Goal: Task Accomplishment & Management: Use online tool/utility

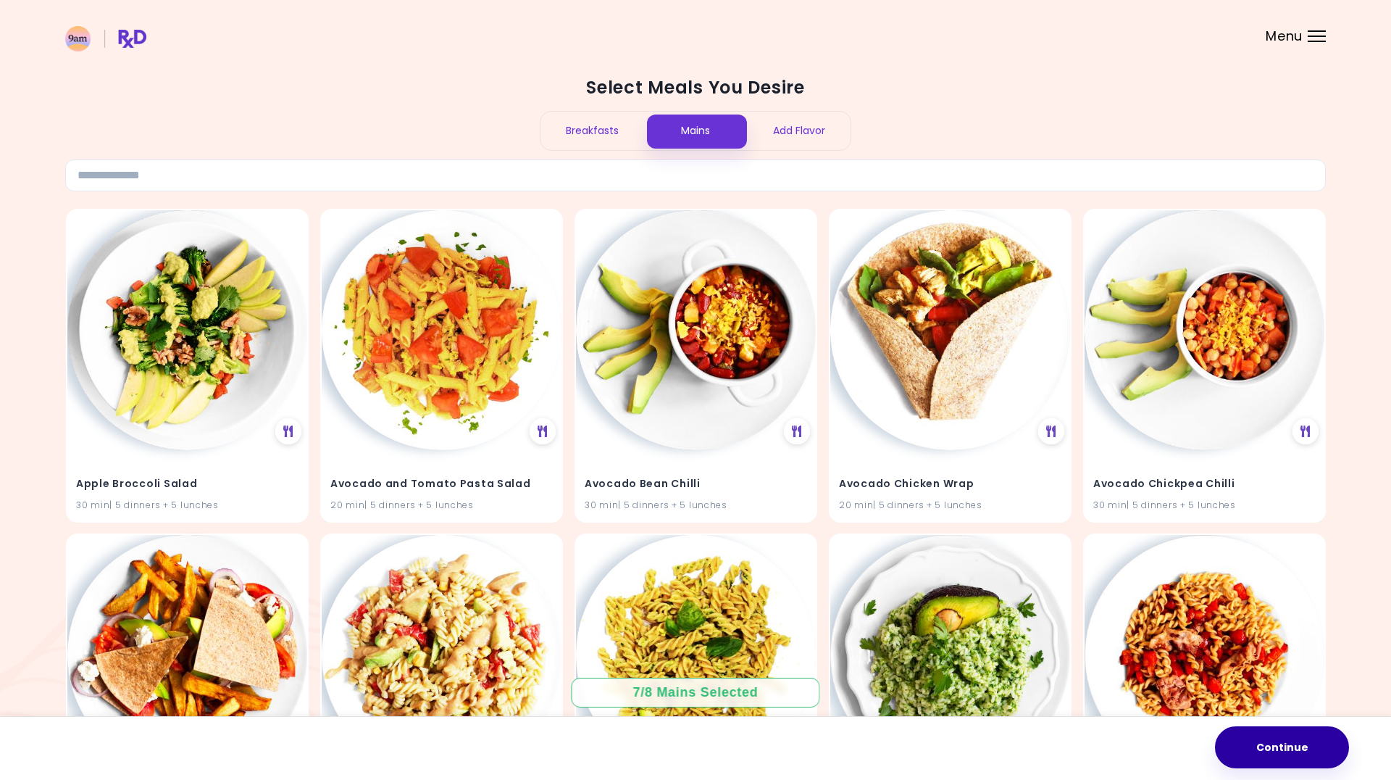
click at [1275, 746] on button "Continue" at bounding box center [1282, 747] width 134 height 42
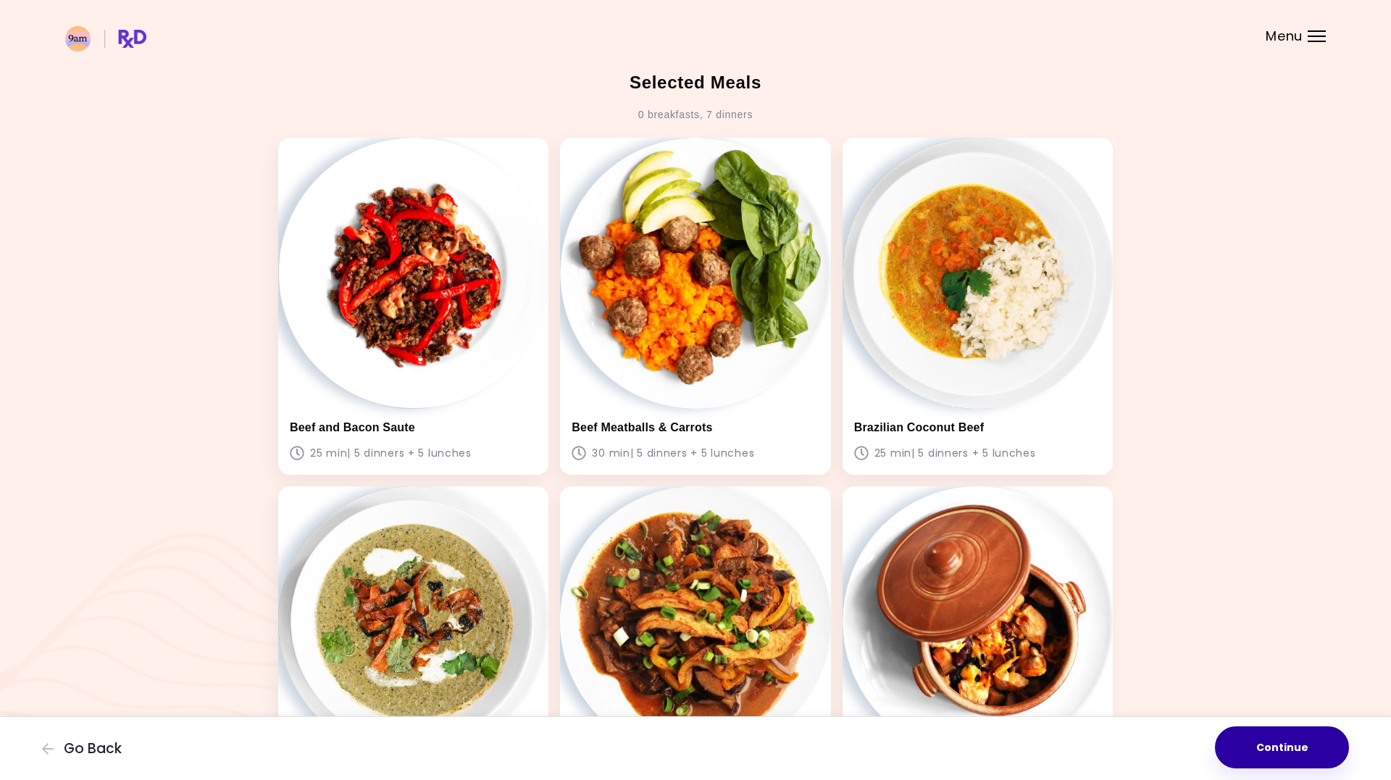
click at [1288, 746] on button "Continue" at bounding box center [1282, 747] width 134 height 42
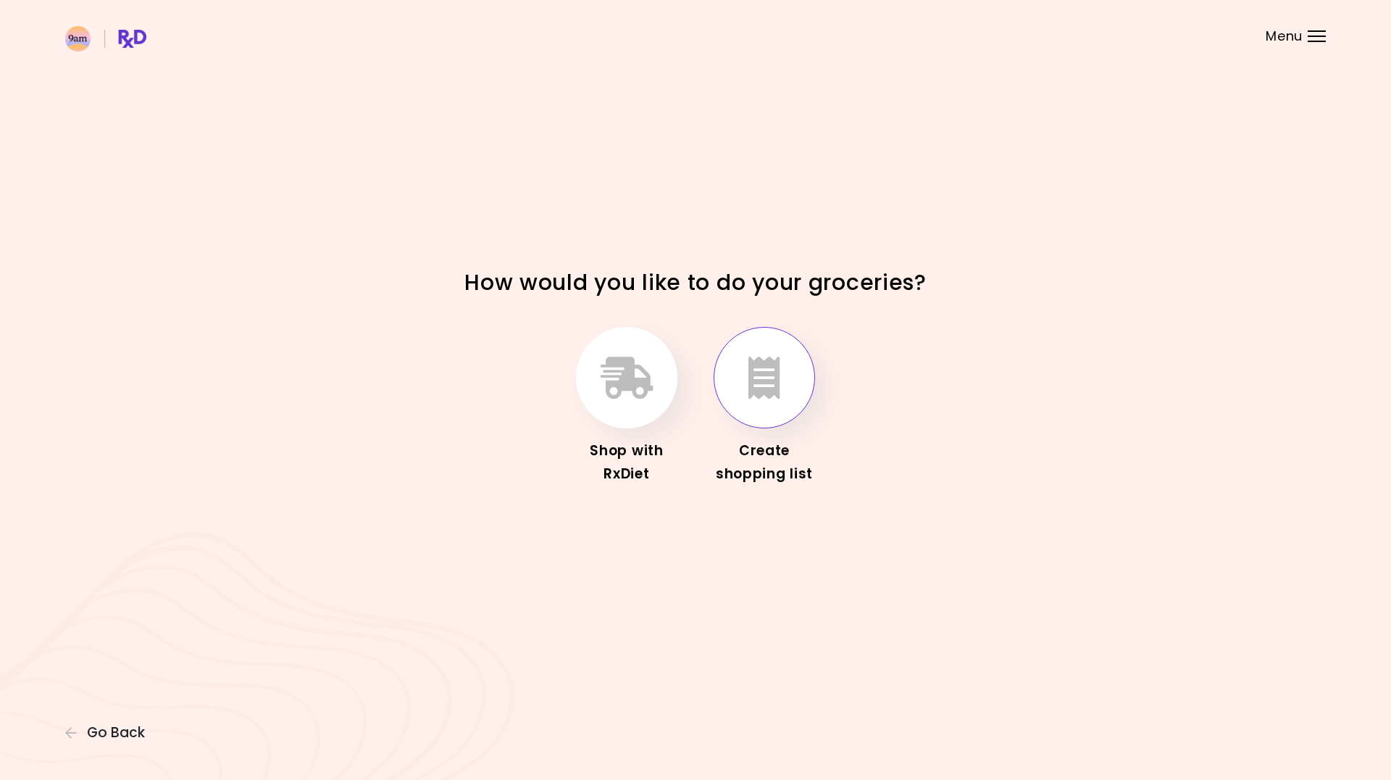
click at [762, 396] on icon "button" at bounding box center [765, 378] width 32 height 42
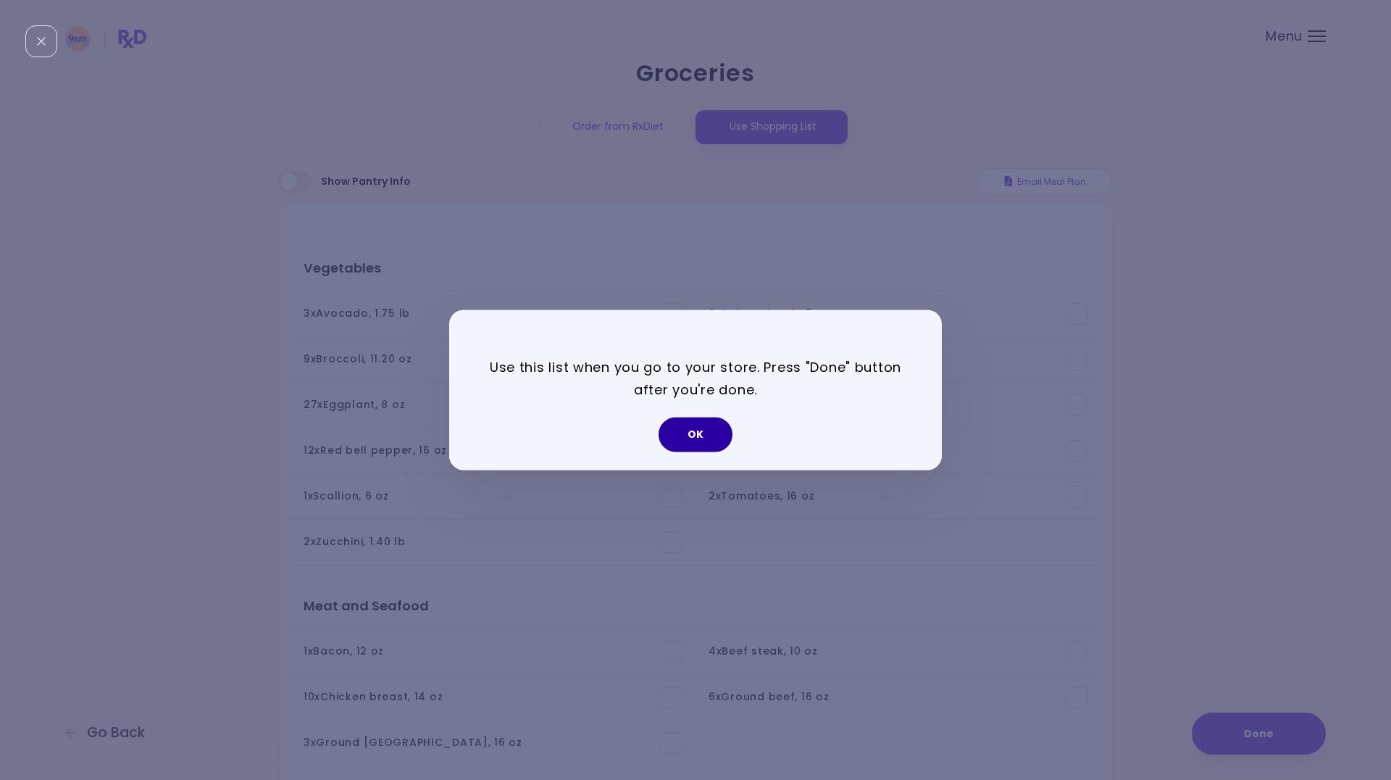
click at [690, 436] on button "OK" at bounding box center [696, 434] width 74 height 35
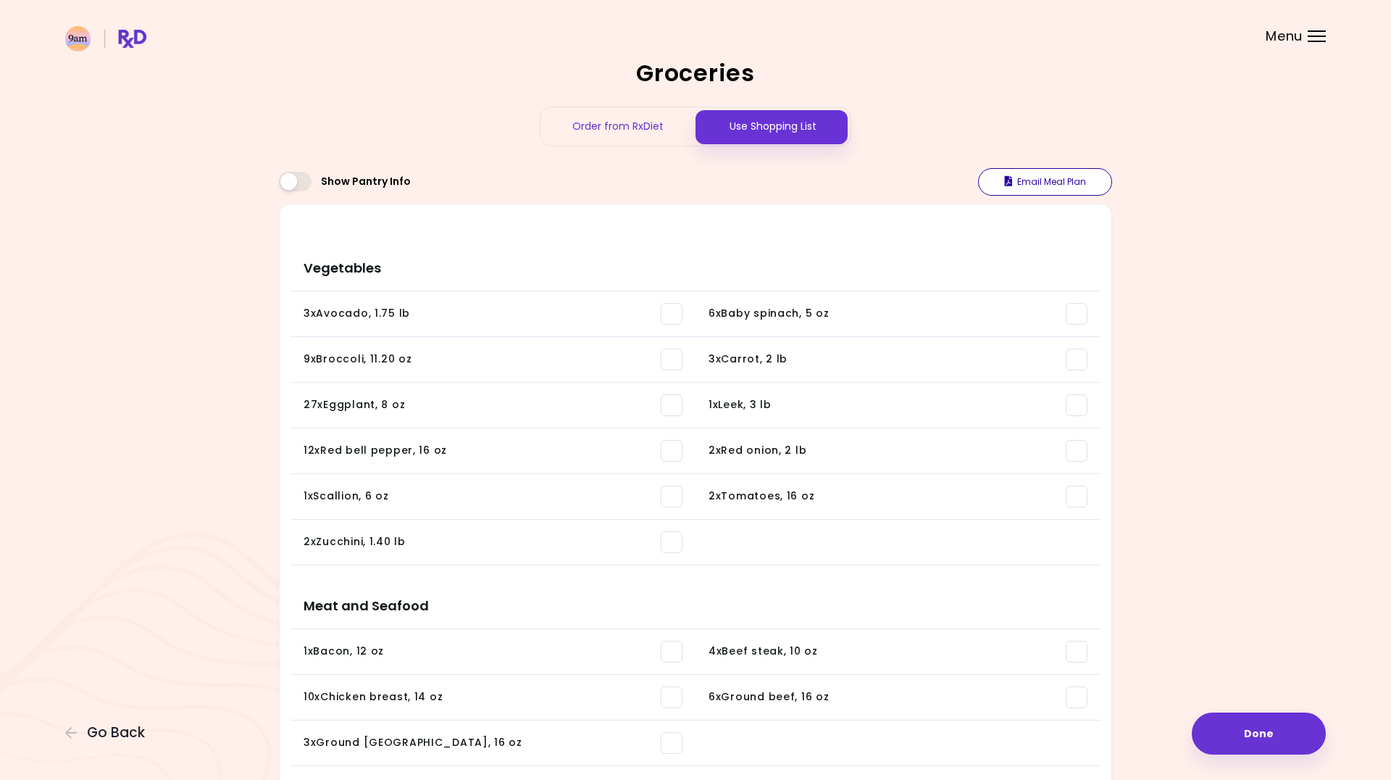
click at [1040, 183] on button "Email Meal Plan" at bounding box center [1045, 182] width 134 height 28
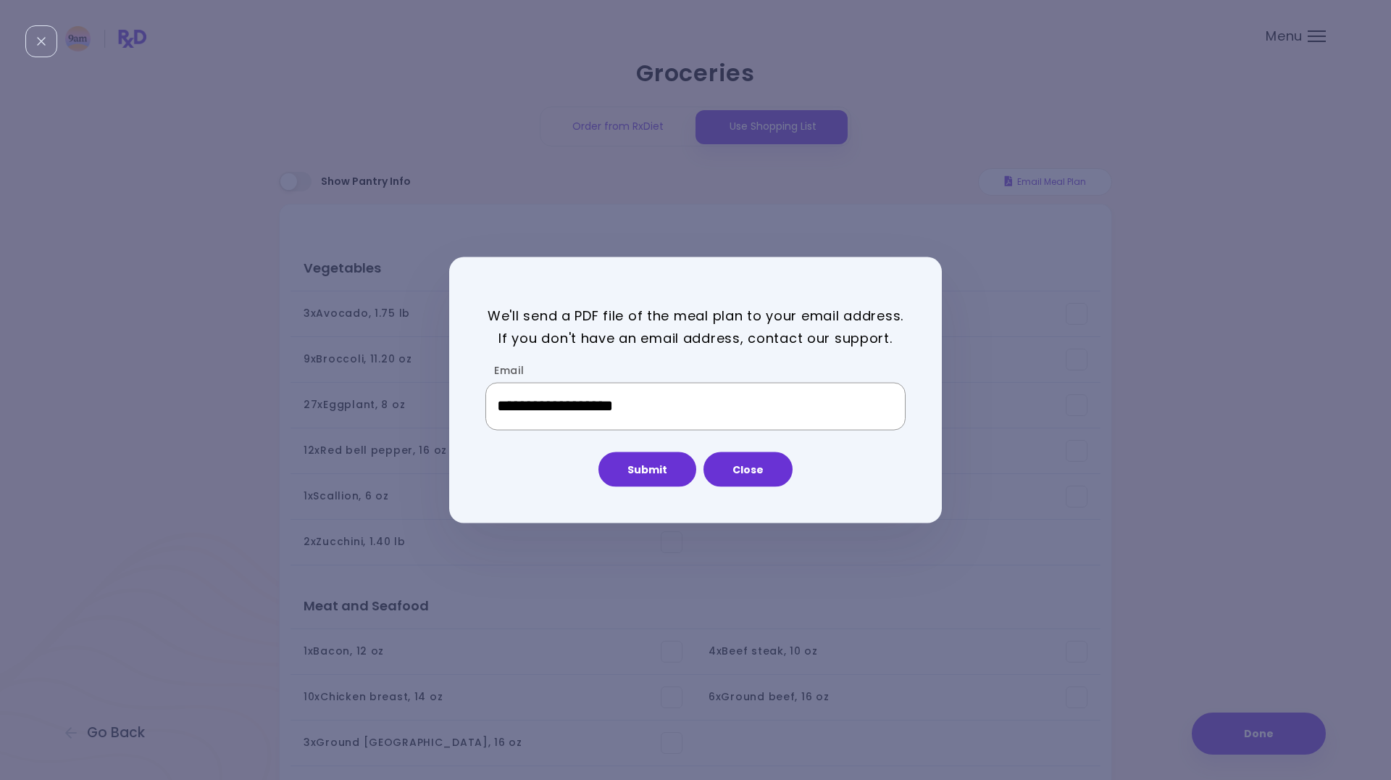
click at [550, 396] on input "**********" at bounding box center [696, 407] width 420 height 48
click at [557, 399] on input "**********" at bounding box center [696, 407] width 420 height 48
drag, startPoint x: 570, startPoint y: 401, endPoint x: 797, endPoint y: 399, distance: 226.8
click at [797, 399] on input "**********" at bounding box center [696, 407] width 420 height 48
type input "**********"
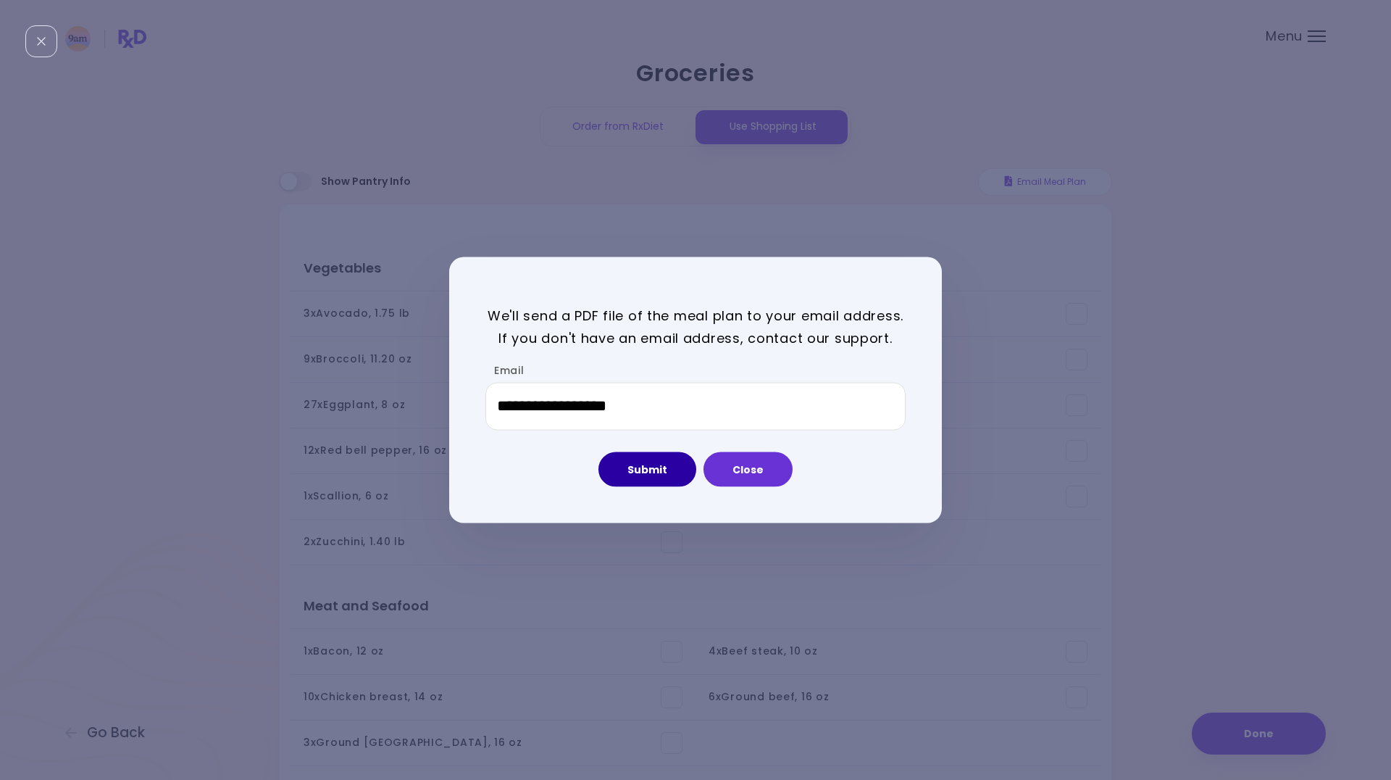
click at [642, 472] on button "Submit" at bounding box center [648, 468] width 98 height 35
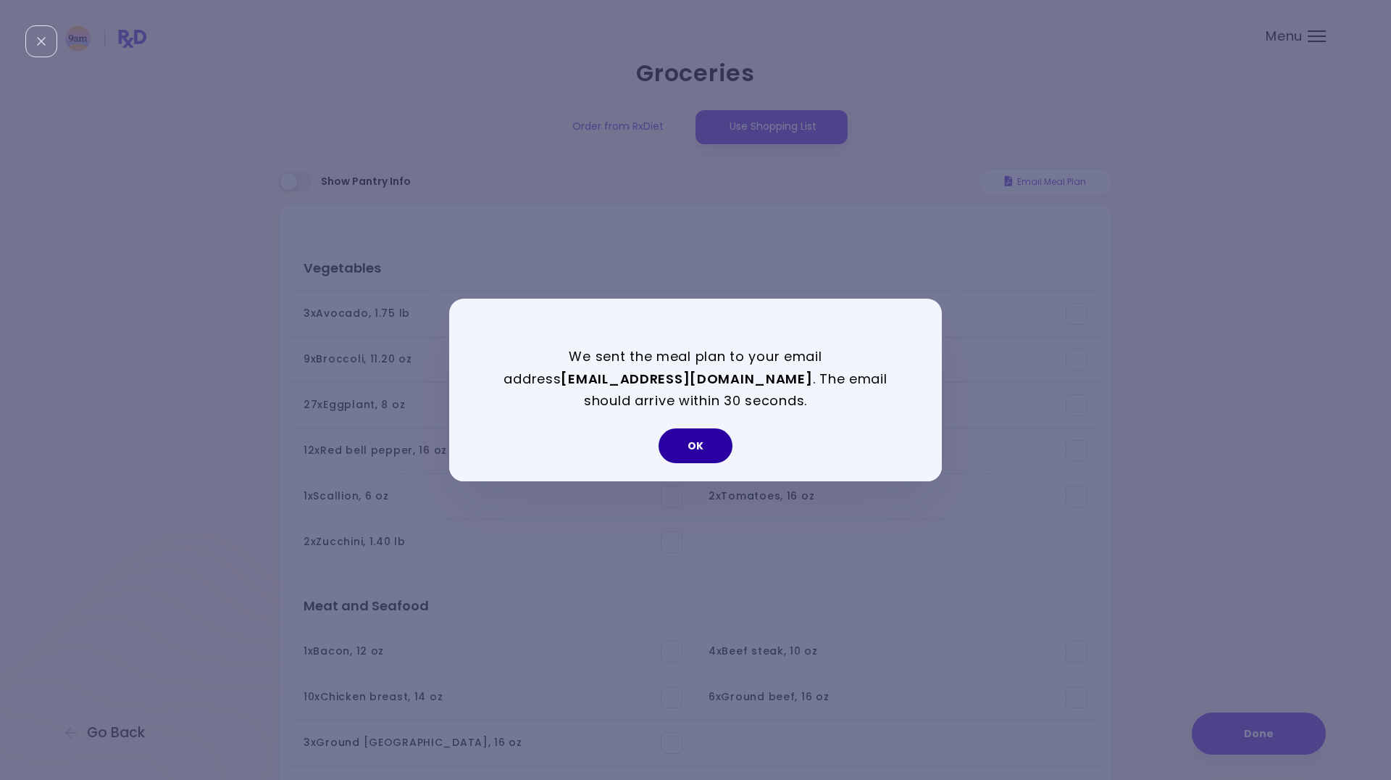
click at [708, 446] on button "OK" at bounding box center [696, 445] width 74 height 35
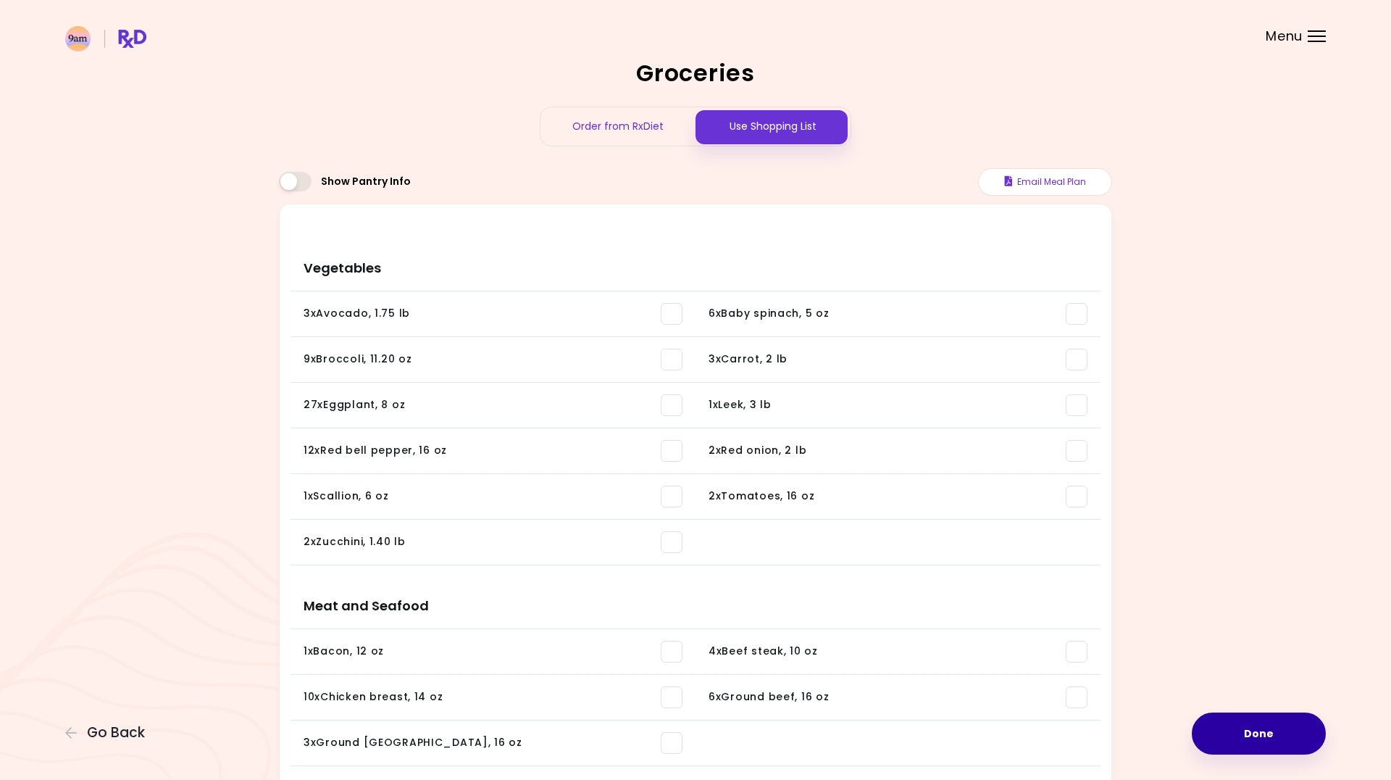
click at [1265, 737] on button "Done" at bounding box center [1259, 733] width 134 height 42
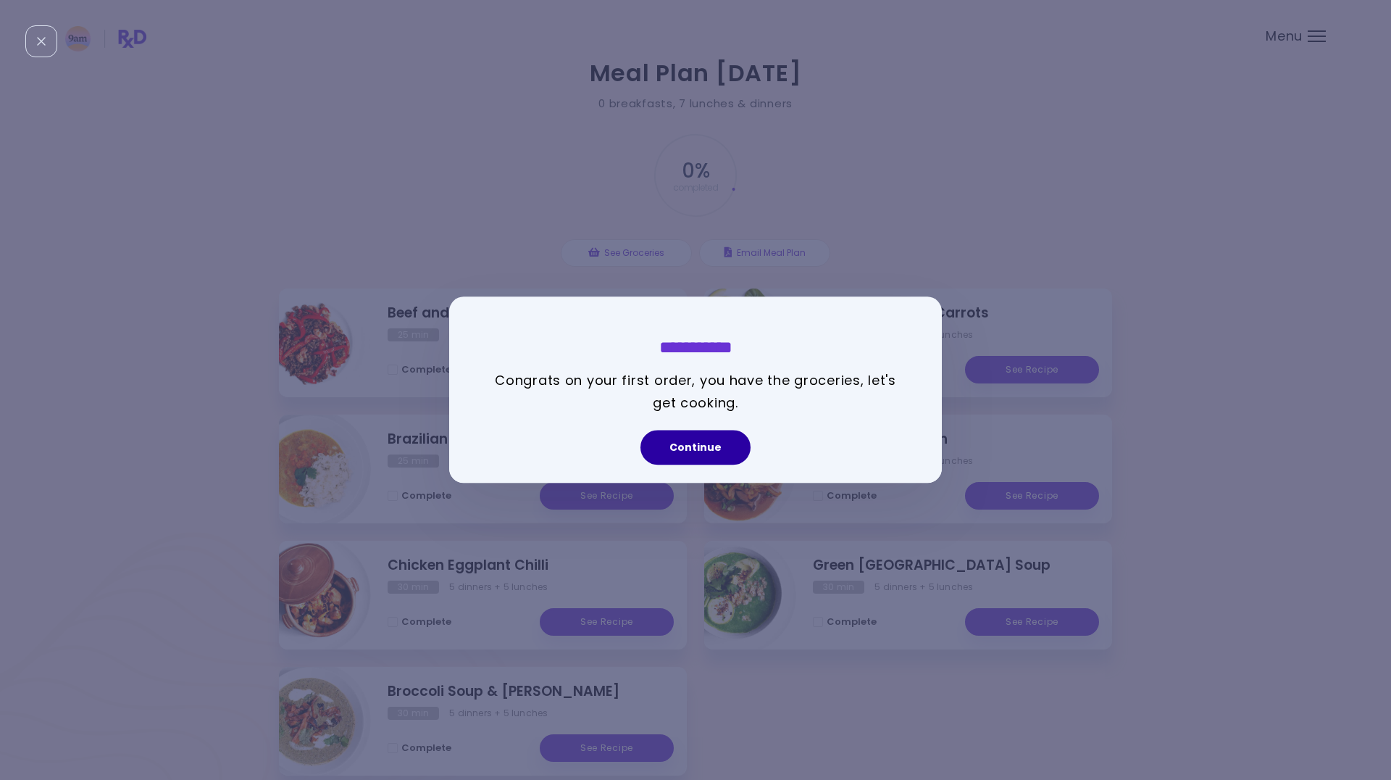
click at [712, 445] on button "Continue" at bounding box center [696, 447] width 110 height 35
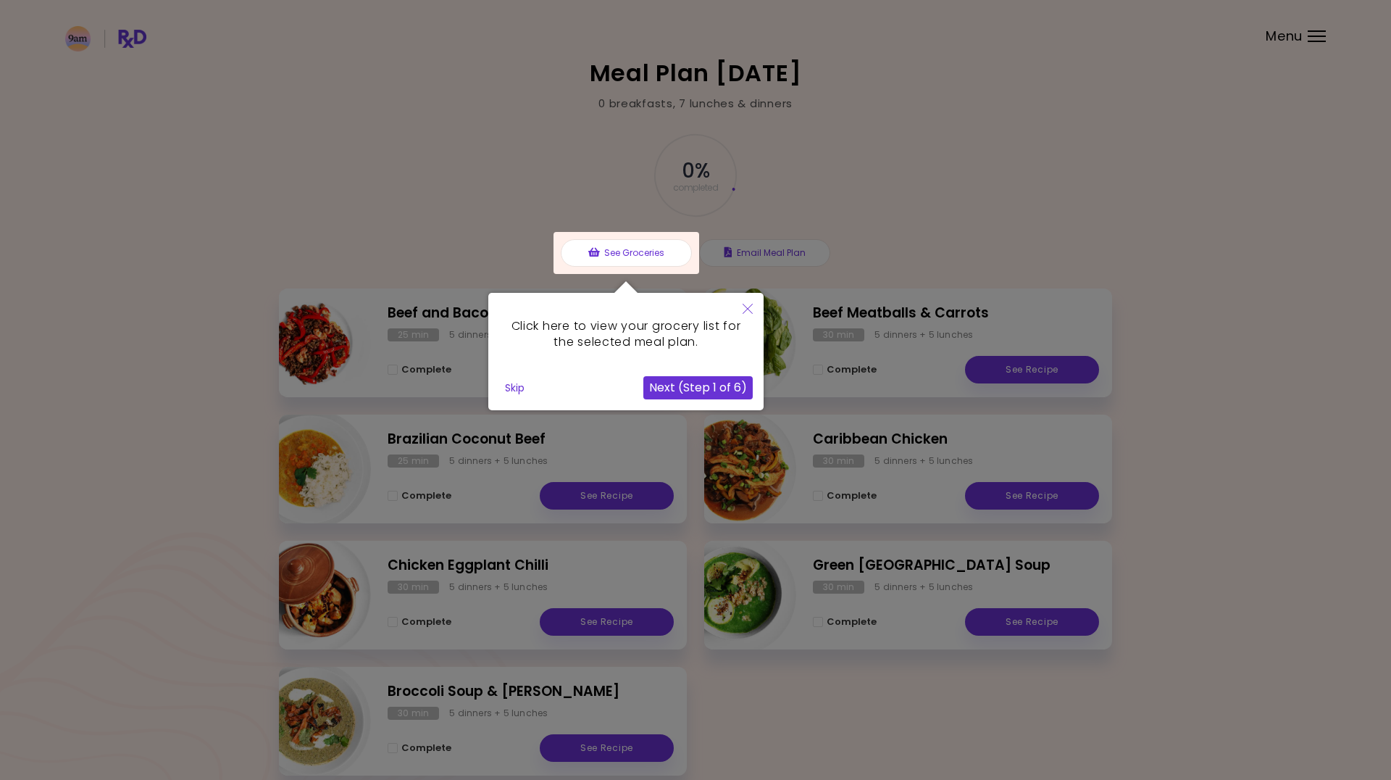
click at [1017, 162] on div at bounding box center [695, 427] width 1391 height 854
click at [686, 388] on button "Next (Step 1 of 6)" at bounding box center [698, 387] width 109 height 23
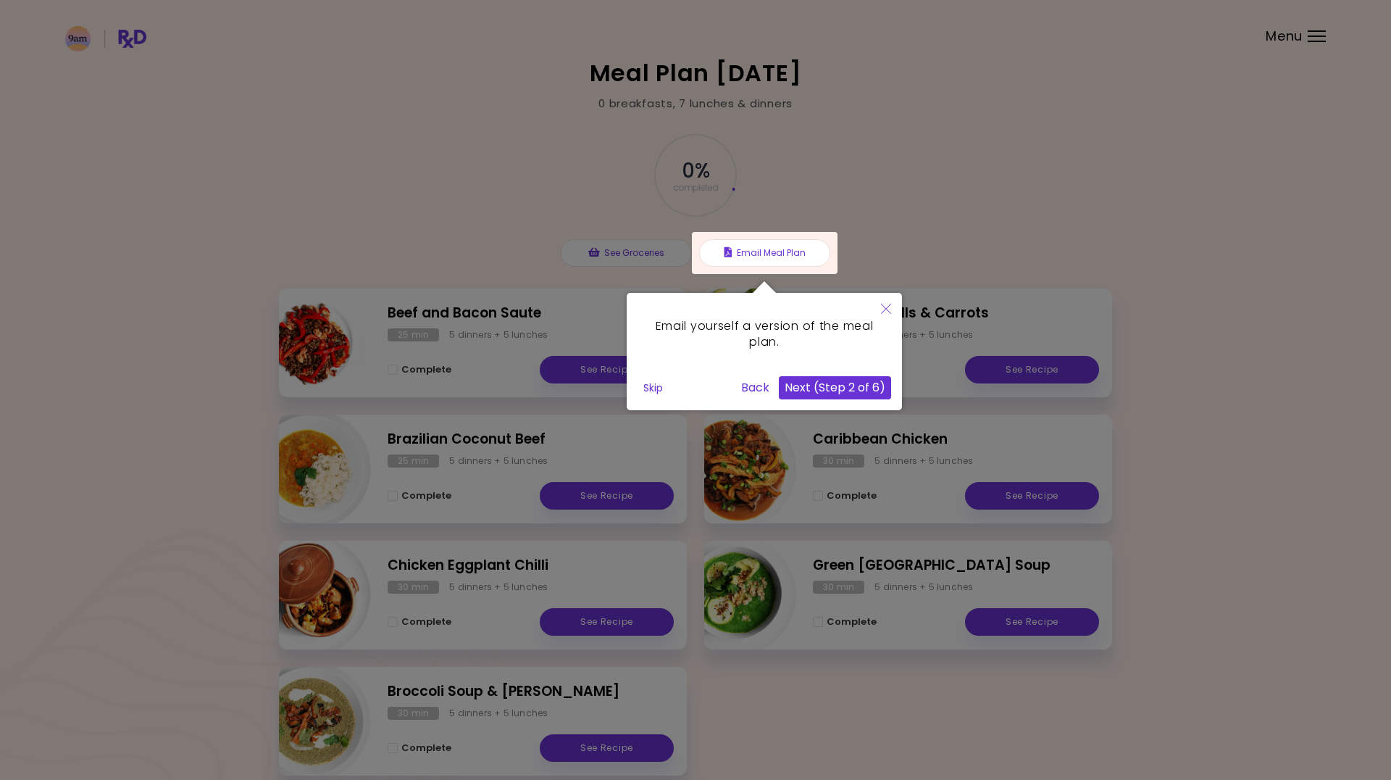
click at [828, 388] on button "Next (Step 2 of 6)" at bounding box center [835, 387] width 112 height 23
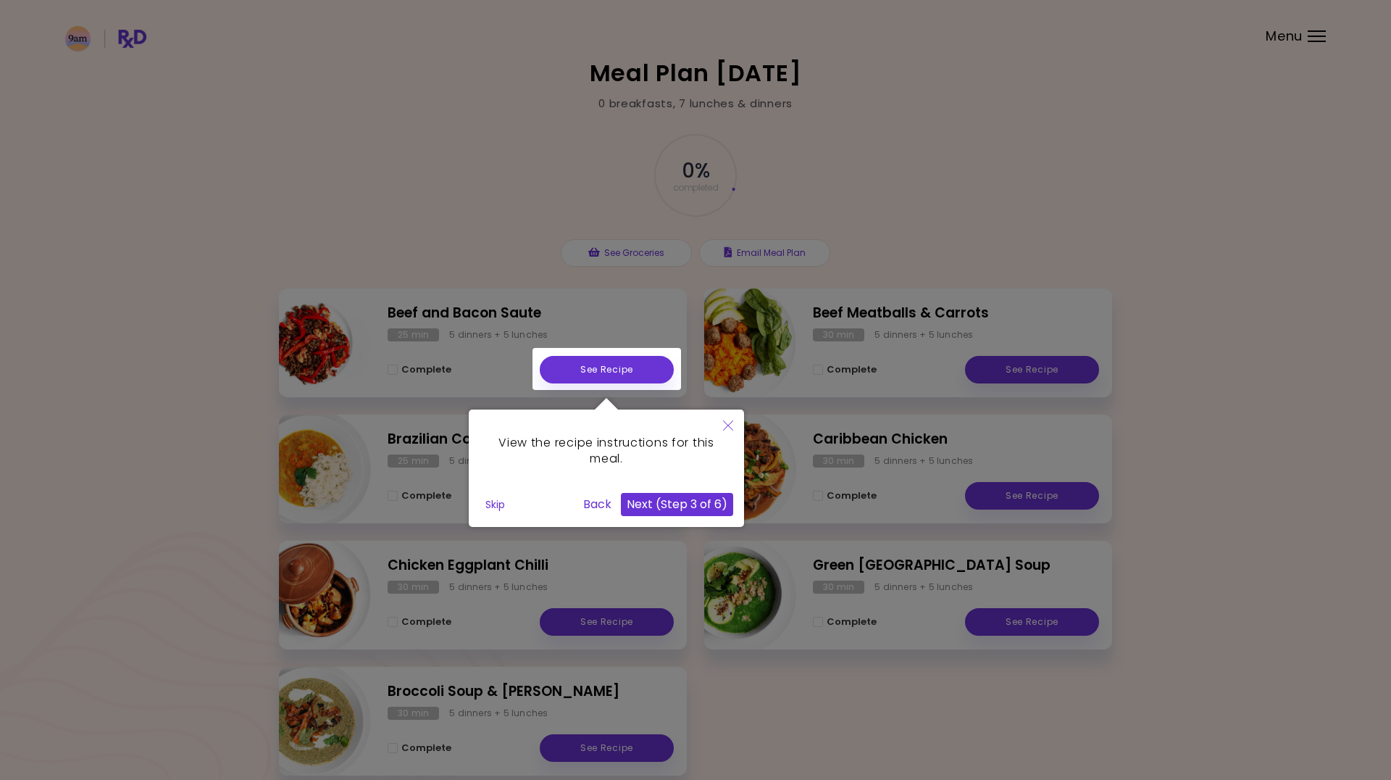
click at [686, 505] on button "Next (Step 3 of 6)" at bounding box center [677, 504] width 112 height 23
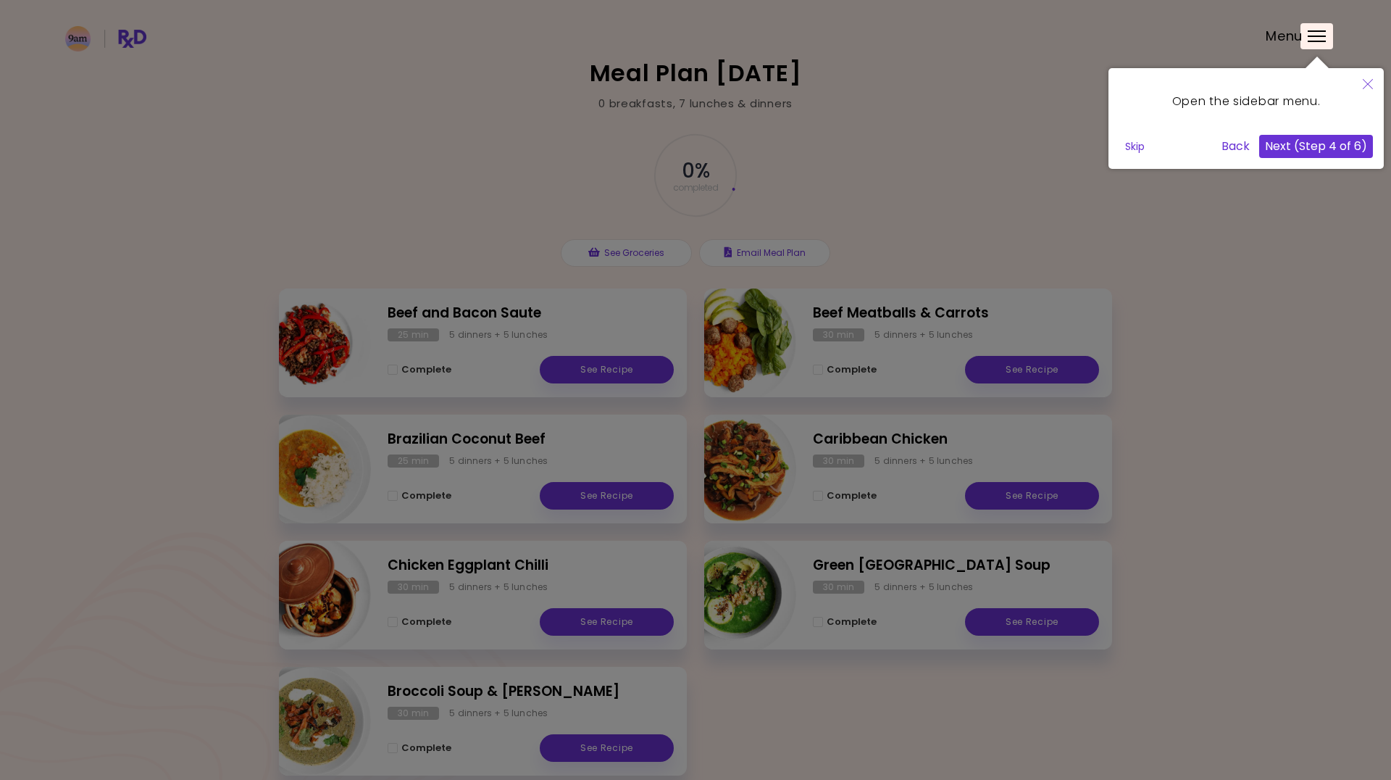
click at [1328, 148] on button "Next (Step 4 of 6)" at bounding box center [1317, 146] width 114 height 23
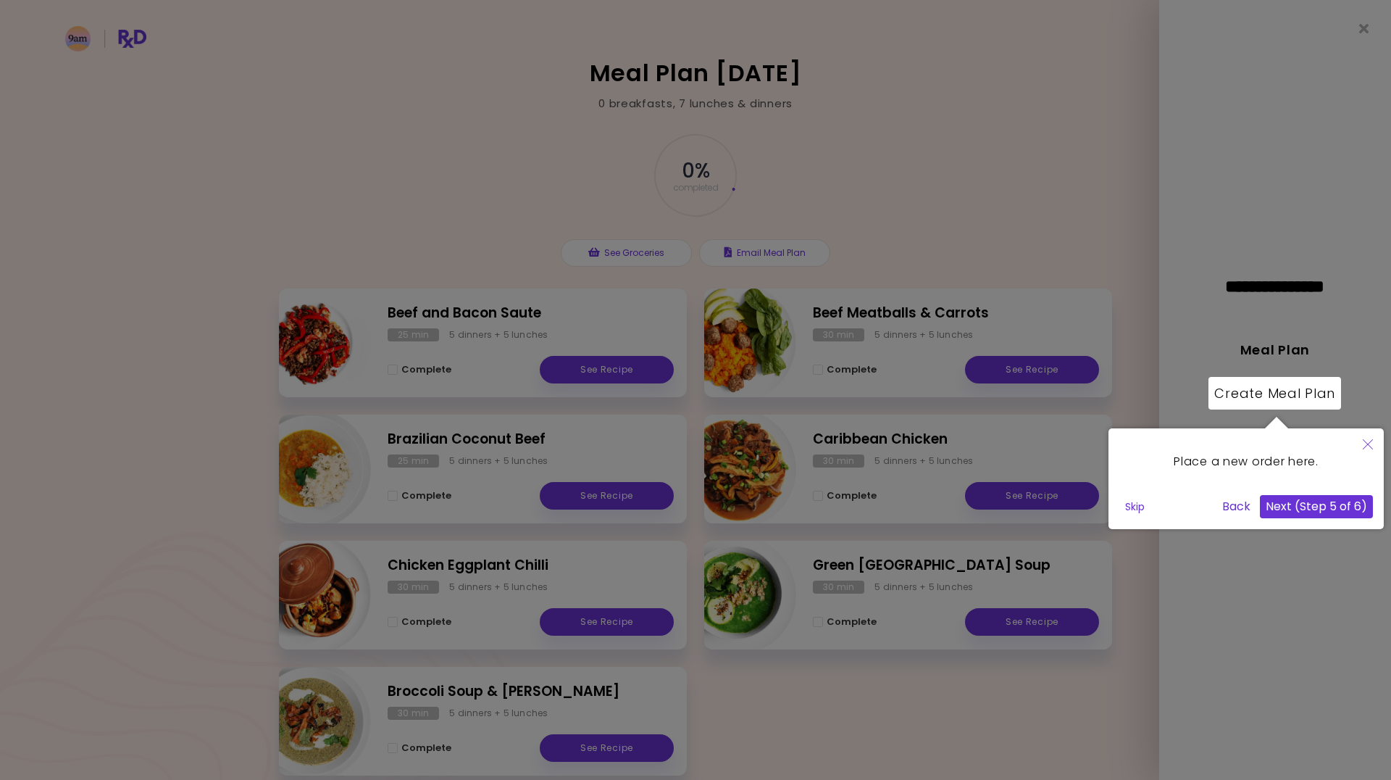
click at [1314, 509] on button "Next (Step 5 of 6)" at bounding box center [1316, 506] width 113 height 23
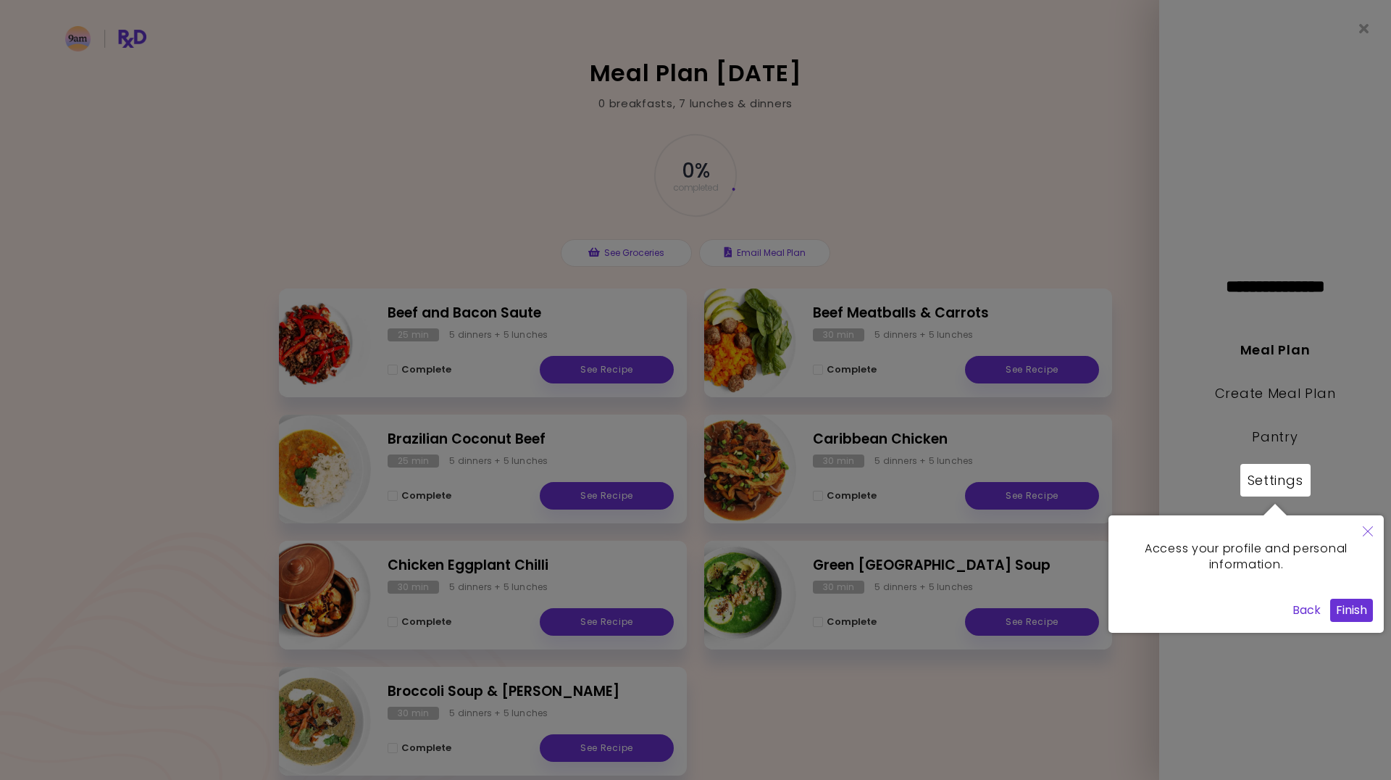
click at [1356, 610] on button "Finish" at bounding box center [1352, 610] width 43 height 23
